Goal: Transaction & Acquisition: Download file/media

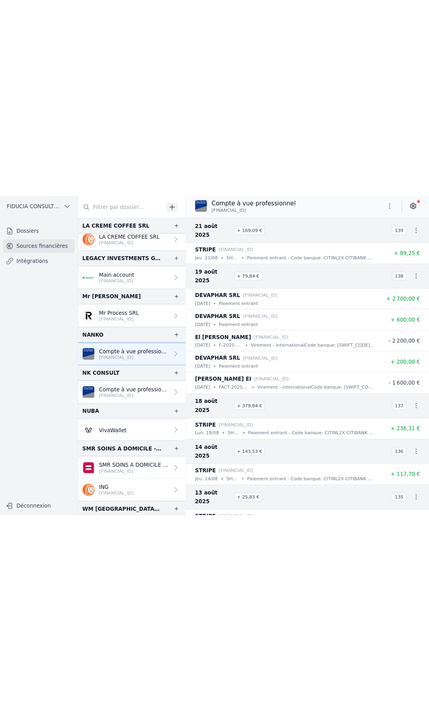
scroll to position [352, 0]
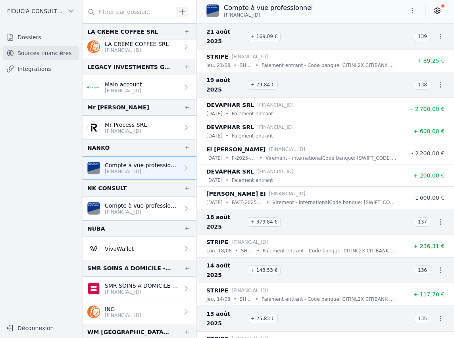
click at [137, 212] on p "[FINANCIAL_ID]" at bounding box center [142, 212] width 74 height 6
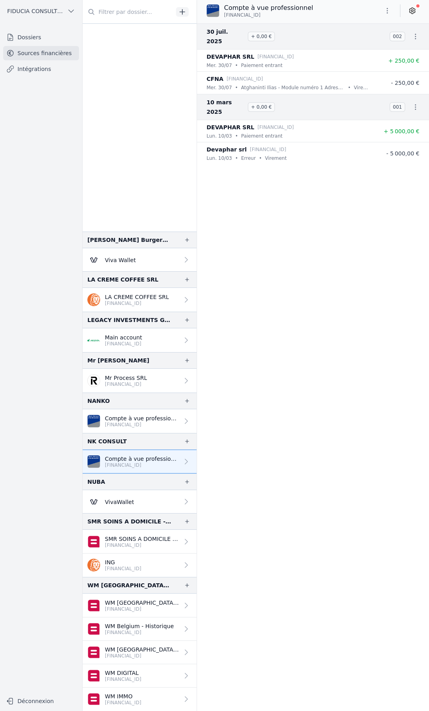
scroll to position [98, 0]
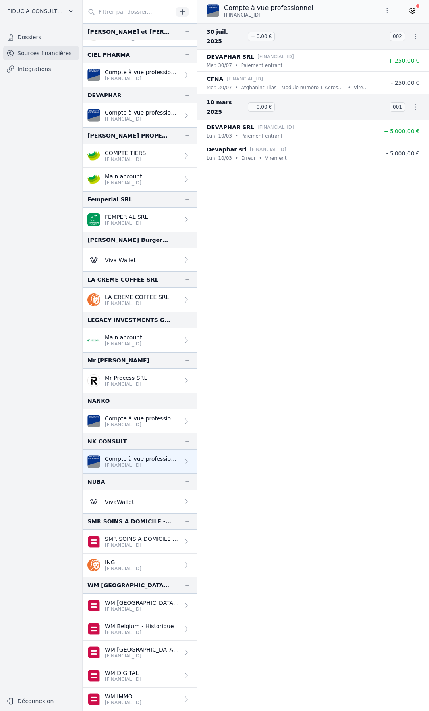
click at [391, 9] on button "button" at bounding box center [387, 10] width 16 height 13
click at [365, 41] on button "Exporter" at bounding box center [367, 42] width 57 height 15
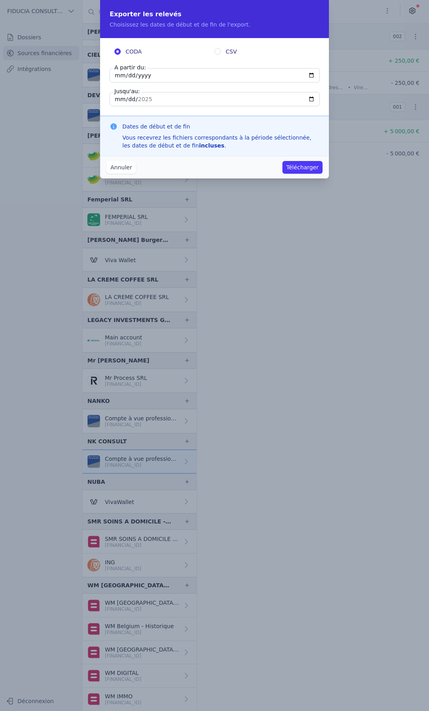
click at [118, 76] on input "[DATE]" at bounding box center [215, 75] width 210 height 14
type input "[DATE]"
click at [119, 97] on input "[DATE]" at bounding box center [215, 99] width 210 height 14
type input "[DATE]"
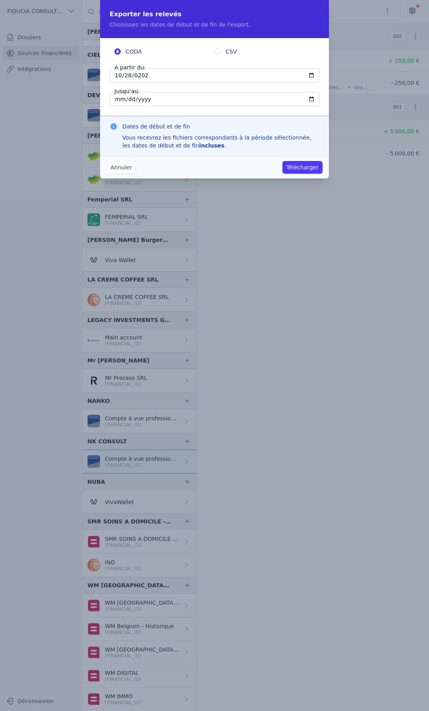
type input "[DATE]"
click at [308, 169] on button "Télécharger" at bounding box center [302, 167] width 40 height 13
